Goal: Information Seeking & Learning: Learn about a topic

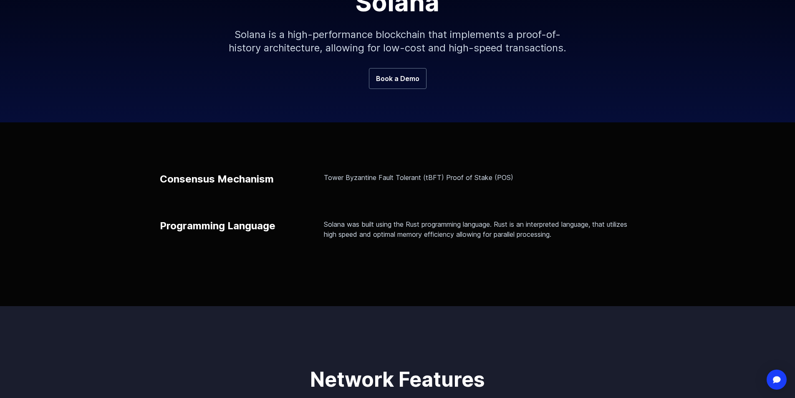
scroll to position [167, 0]
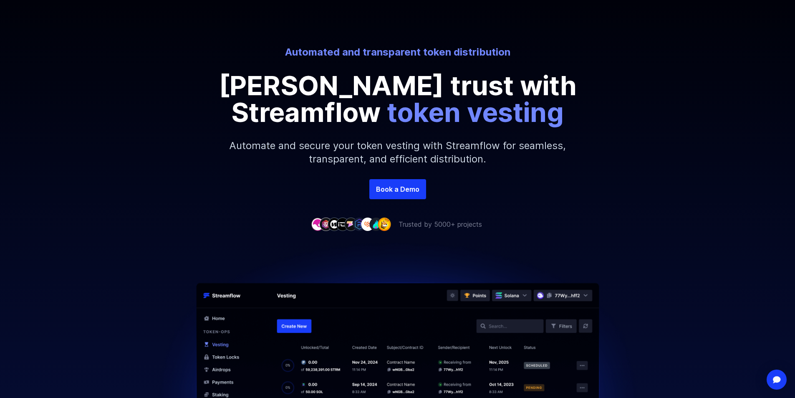
scroll to position [83, 0]
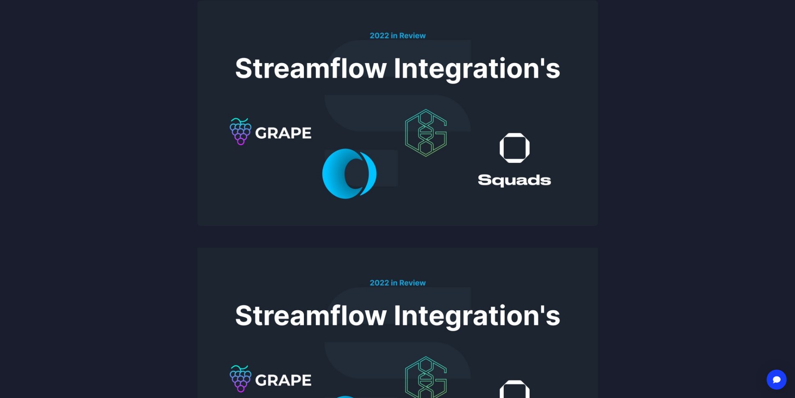
scroll to position [167, 0]
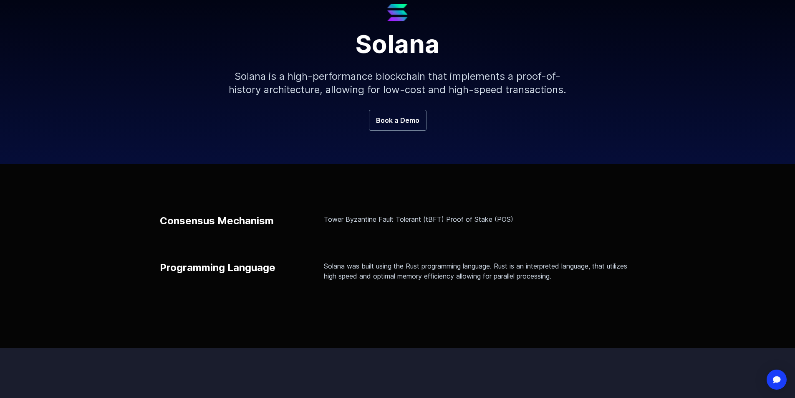
scroll to position [125, 0]
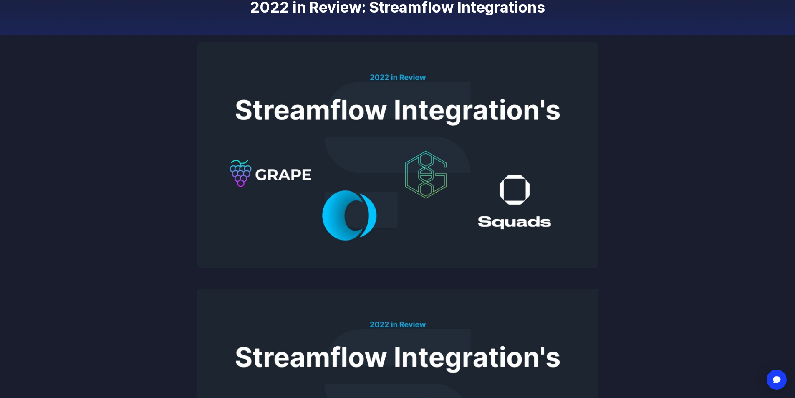
scroll to position [125, 0]
